Goal: Answer question/provide support

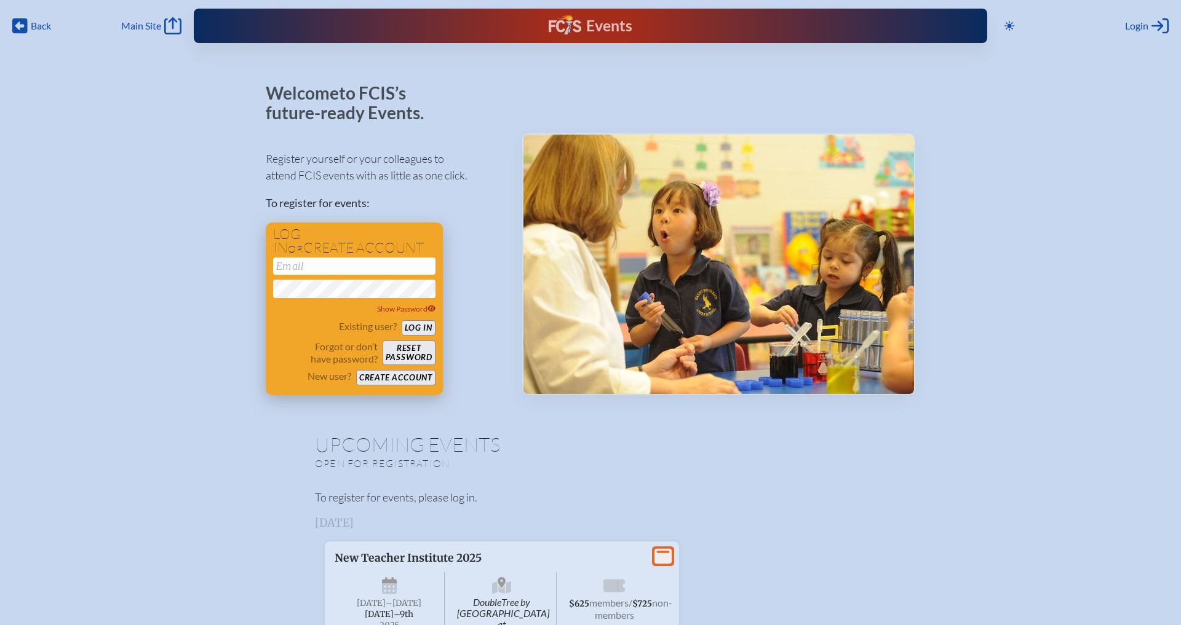
type input "[EMAIL_ADDRESS][DOMAIN_NAME]"
click at [420, 344] on button "Reset password" at bounding box center [409, 353] width 53 height 25
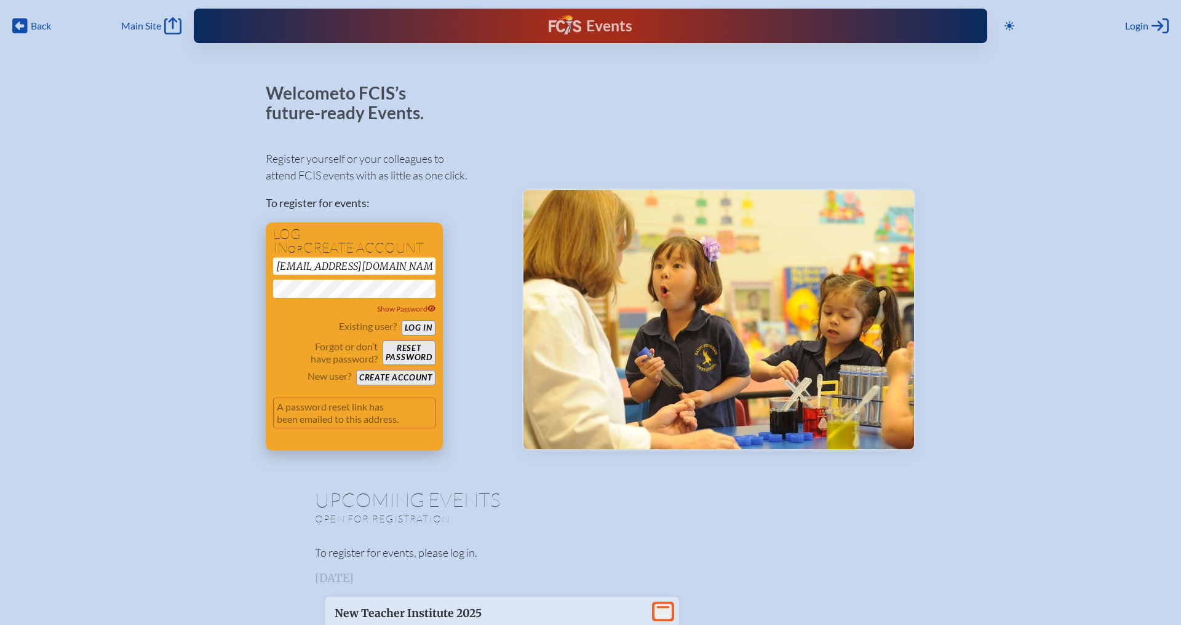
click at [429, 328] on button "Log in" at bounding box center [419, 327] width 34 height 15
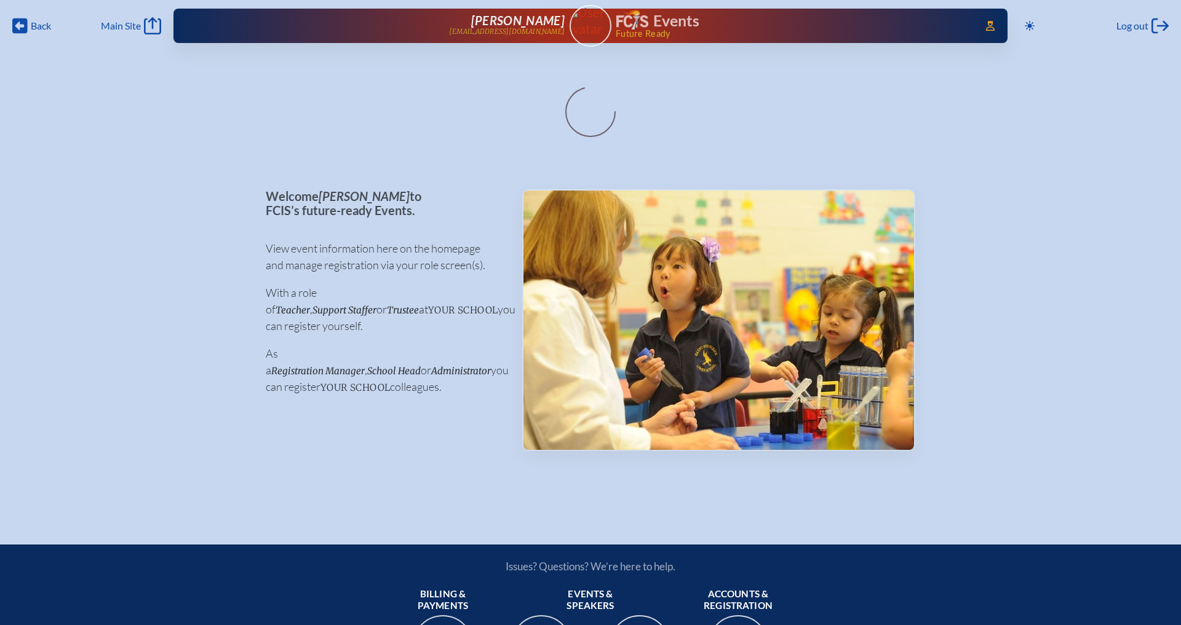
click at [429, 346] on p "As a Registration Manager , School Head or Administrator you can register your …" at bounding box center [384, 371] width 237 height 50
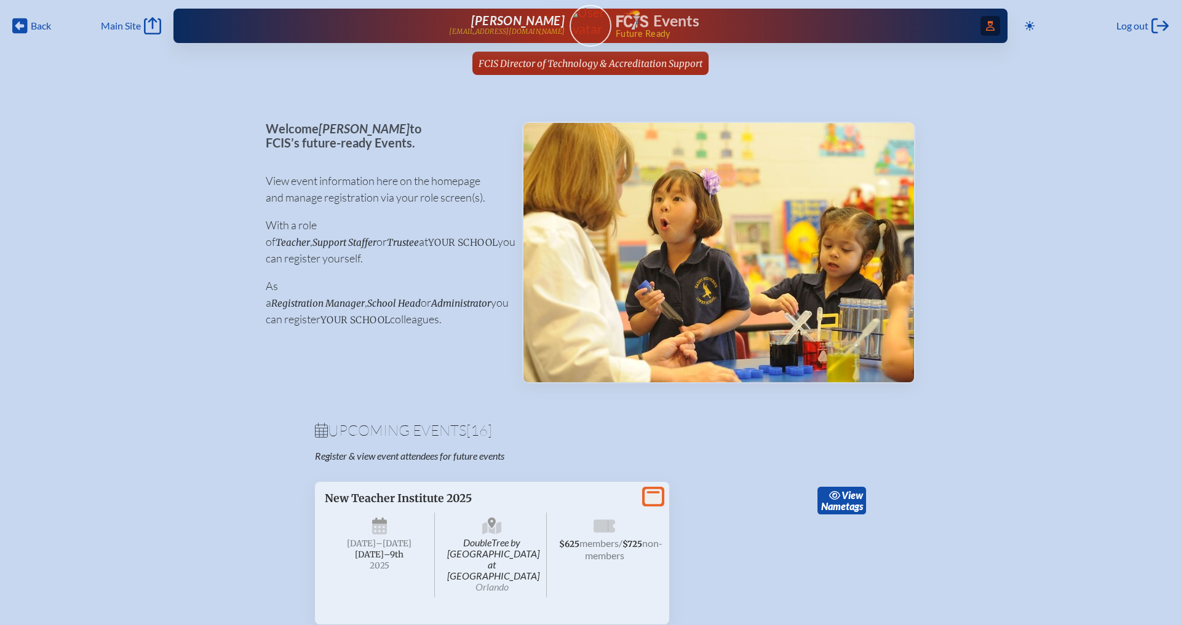
click at [988, 32] on span "Access Users..." at bounding box center [990, 26] width 20 height 20
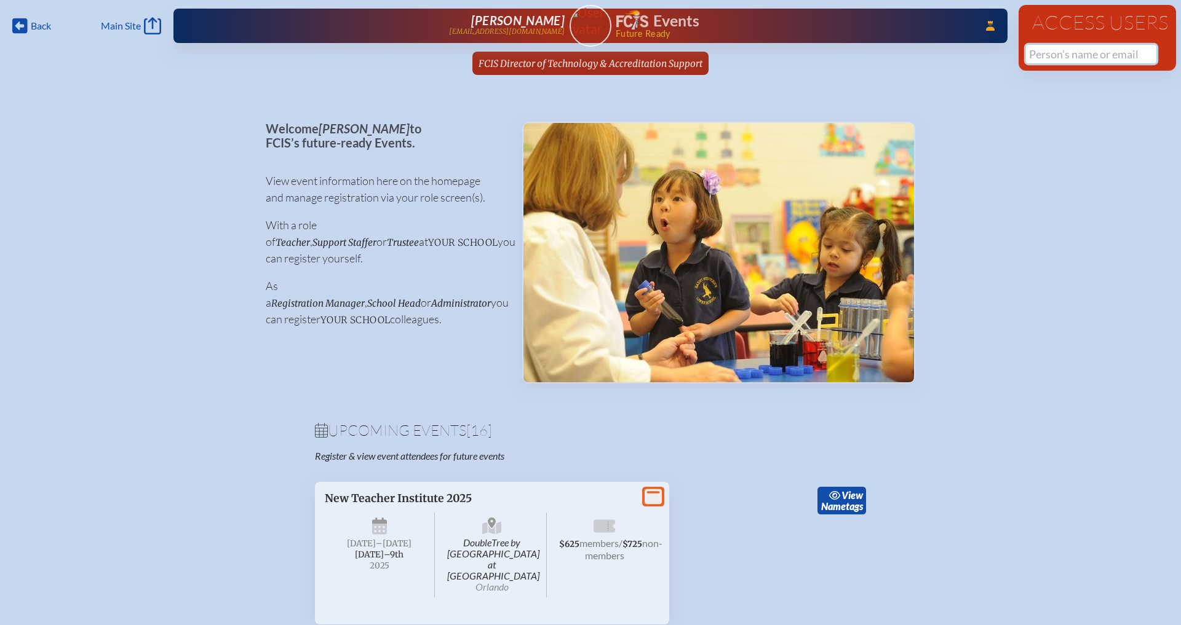
click at [1108, 63] on input "text" at bounding box center [1091, 54] width 130 height 18
paste input "[EMAIL_ADDRESS][DOMAIN_NAME]"
click at [1051, 55] on input "[EMAIL_ADDRESS][DOMAIN_NAME]" at bounding box center [1091, 54] width 130 height 18
type input "[EMAIL_ADDRESS][DOMAIN_NAME]"
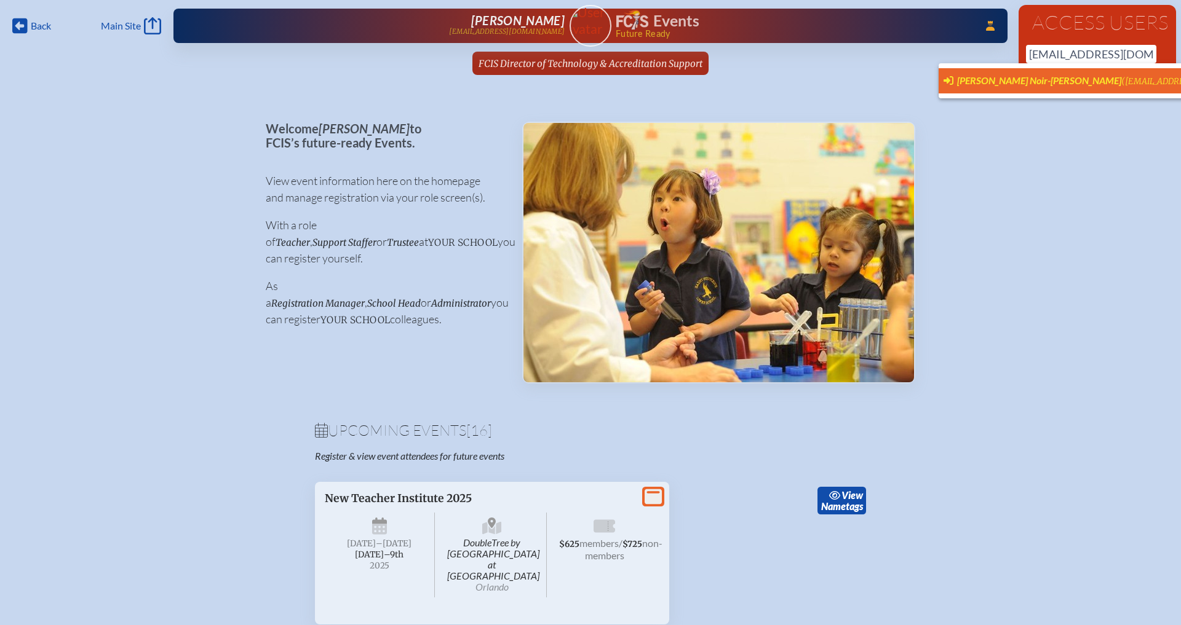
click at [1033, 77] on span "[PERSON_NAME] Noir-[PERSON_NAME]" at bounding box center [1039, 80] width 164 height 12
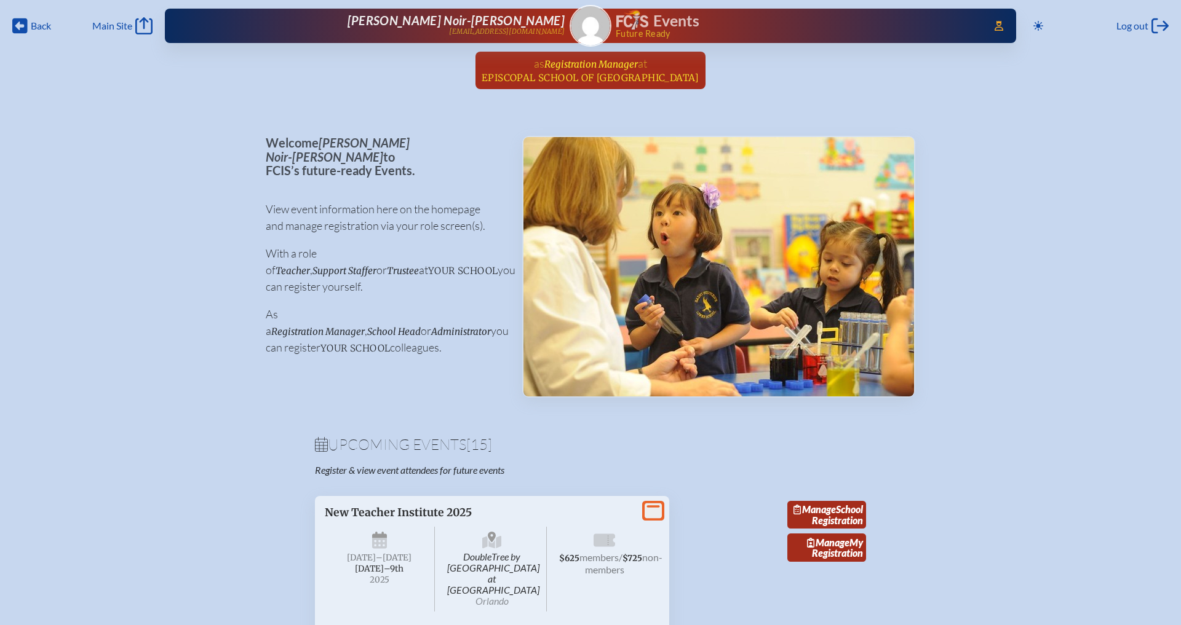
click at [622, 79] on span "Episcopal School of [GEOGRAPHIC_DATA]" at bounding box center [591, 78] width 218 height 12
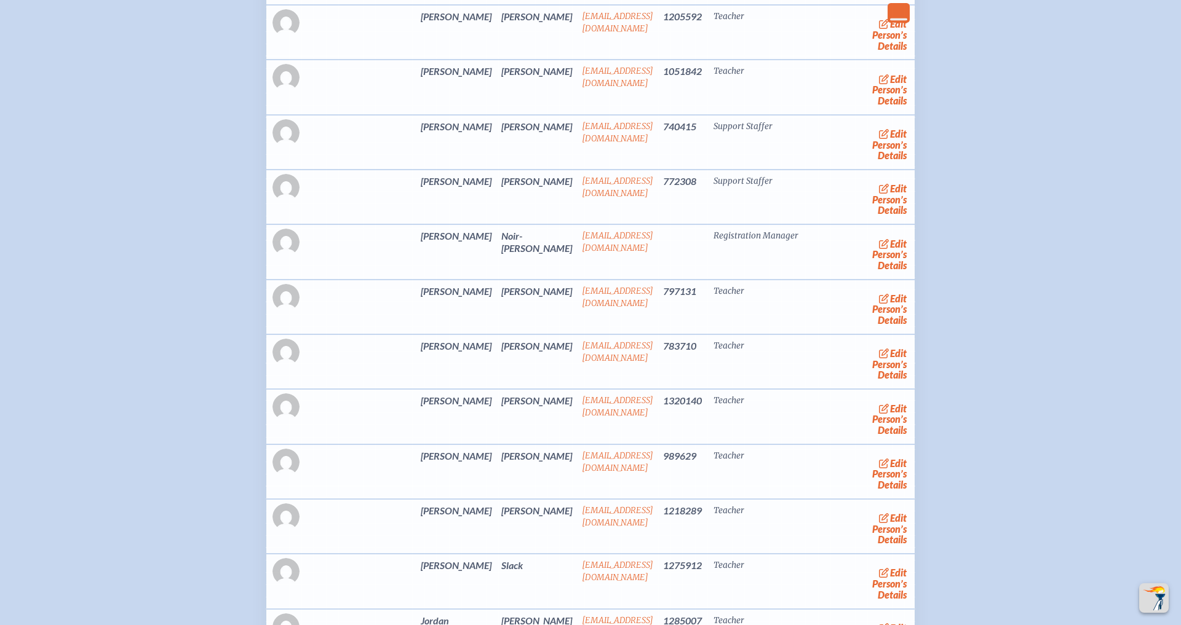
scroll to position [2052, 0]
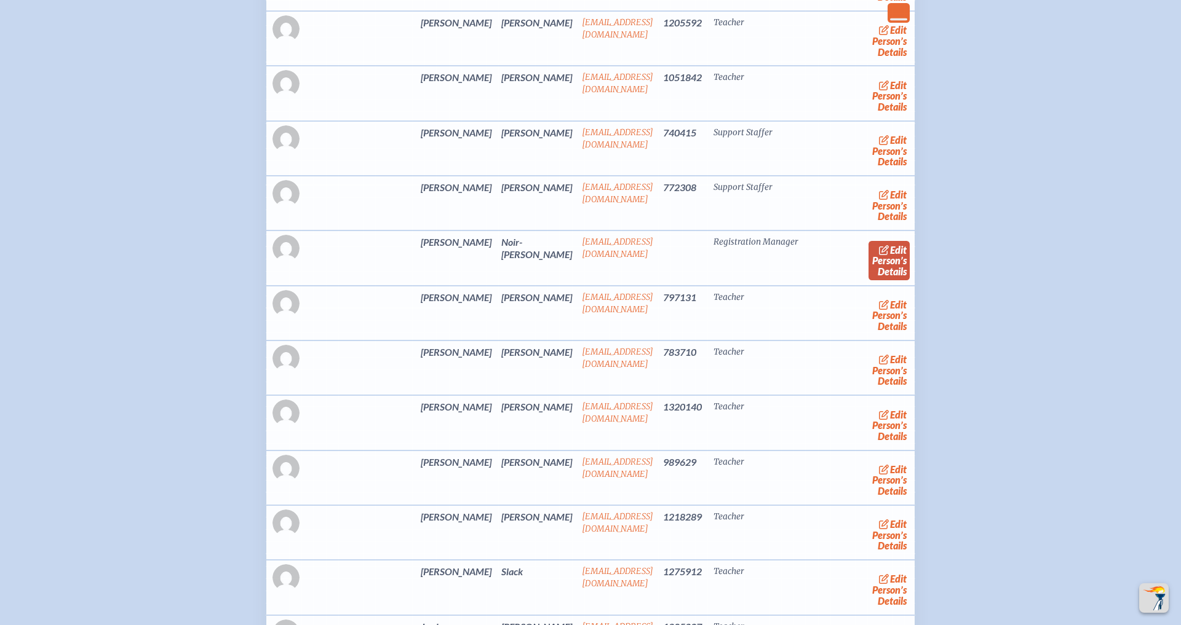
click at [879, 245] on icon at bounding box center [884, 250] width 10 height 10
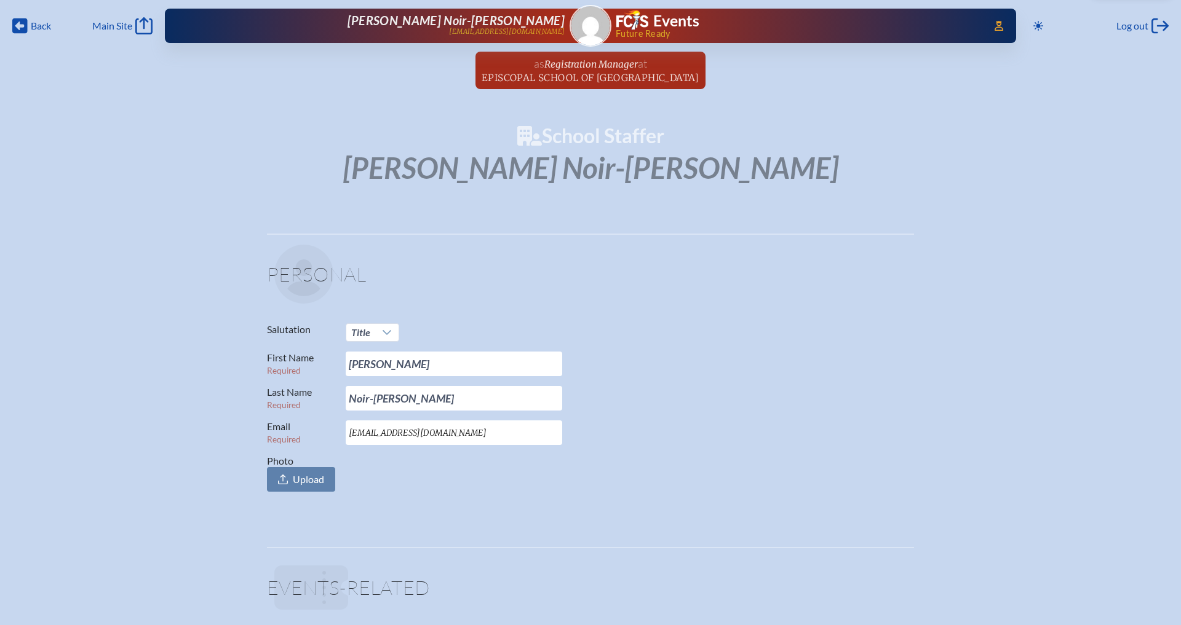
drag, startPoint x: 433, startPoint y: 432, endPoint x: 350, endPoint y: 432, distance: 83.0
click at [350, 432] on input "[EMAIL_ADDRESS][DOMAIN_NAME]" at bounding box center [454, 433] width 216 height 25
paste input "-"
type input "[EMAIL_ADDRESS][DOMAIN_NAME]"
click at [642, 437] on p "Email Required [EMAIL_ADDRESS][DOMAIN_NAME]" at bounding box center [585, 433] width 637 height 25
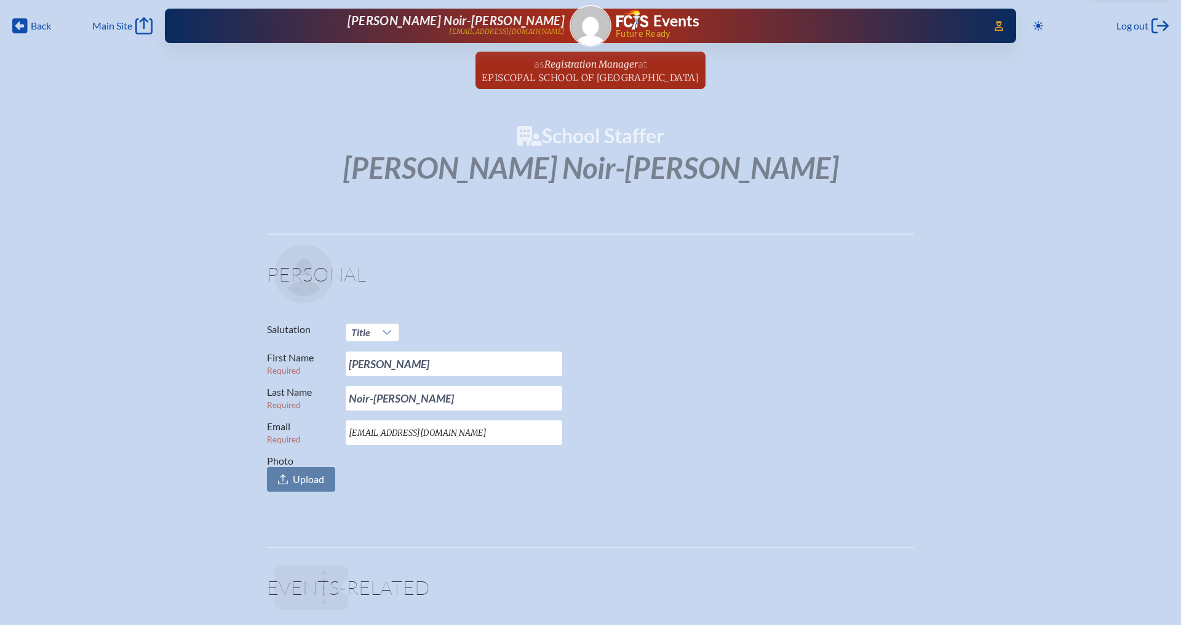
click at [642, 437] on p "Email Required [EMAIL_ADDRESS][DOMAIN_NAME]" at bounding box center [585, 433] width 637 height 25
click at [989, 18] on span "Access Users..." at bounding box center [999, 26] width 20 height 20
